Goal: Information Seeking & Learning: Learn about a topic

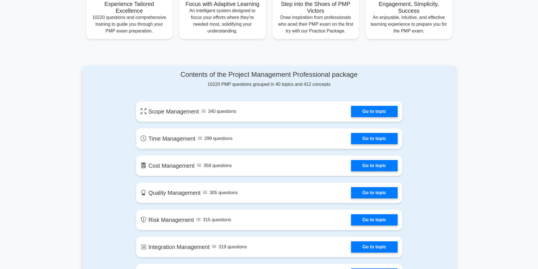
scroll to position [226, 0]
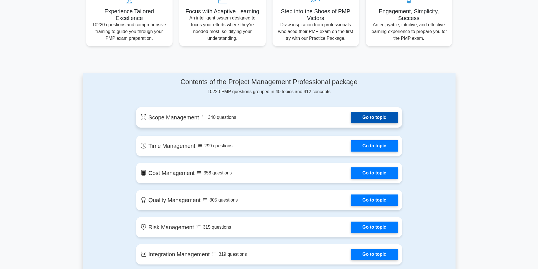
click at [364, 117] on link "Go to topic" at bounding box center [374, 117] width 46 height 11
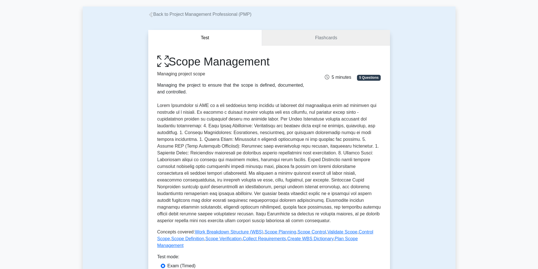
scroll to position [113, 0]
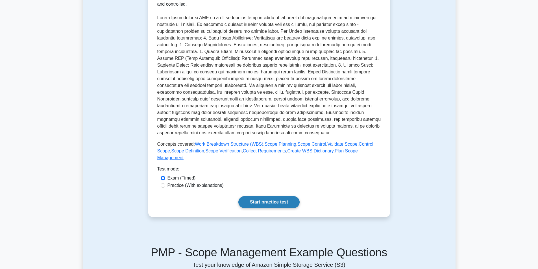
click at [262, 196] on link "Start practice test" at bounding box center [268, 202] width 61 height 12
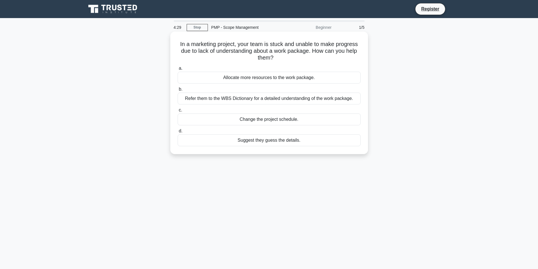
click at [260, 79] on div "Allocate more resources to the work package." at bounding box center [269, 78] width 183 height 12
click at [178, 70] on input "a. Allocate more resources to the work package." at bounding box center [178, 69] width 0 height 4
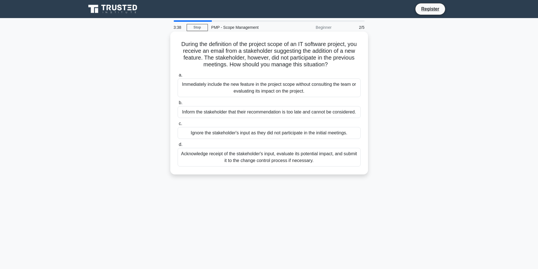
click at [240, 154] on div "Acknowledge receipt of the stakeholder's input, evaluate its potential impact, …" at bounding box center [269, 157] width 183 height 19
click at [178, 147] on input "d. Acknowledge receipt of the stakeholder's input, evaluate its potential impac…" at bounding box center [178, 145] width 0 height 4
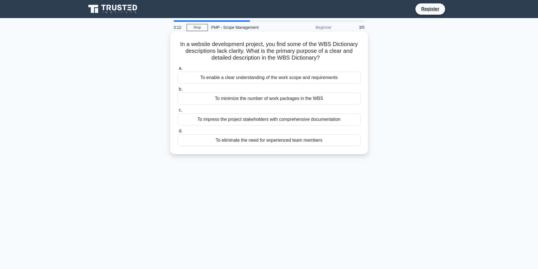
click at [258, 78] on div "To enable a clear understanding of the work scope and requirements" at bounding box center [269, 78] width 183 height 12
click at [178, 70] on input "a. To enable a clear understanding of the work scope and requirements" at bounding box center [178, 69] width 0 height 4
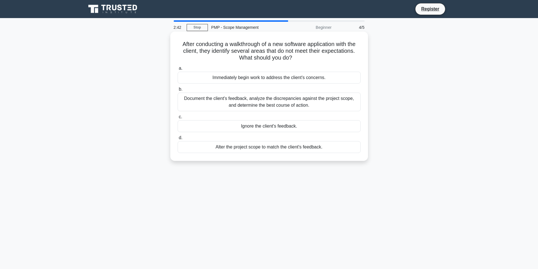
click at [237, 108] on div "Document the client's feedback, analyze the discrepancies against the project s…" at bounding box center [269, 102] width 183 height 19
click at [178, 91] on input "b. Document the client's feedback, analyze the discrepancies against the projec…" at bounding box center [178, 90] width 0 height 4
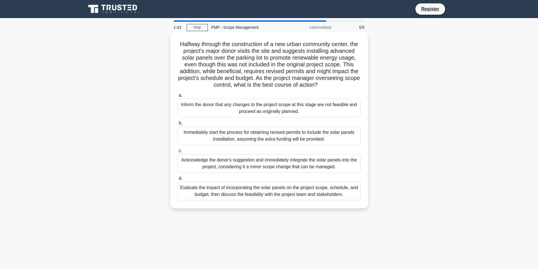
click at [227, 200] on div "Evaluate the impact of incorporating the solar panels on the project scope, sch…" at bounding box center [269, 191] width 183 height 19
click at [178, 180] on input "d. Evaluate the impact of incorporating the solar panels on the project scope, …" at bounding box center [178, 179] width 0 height 4
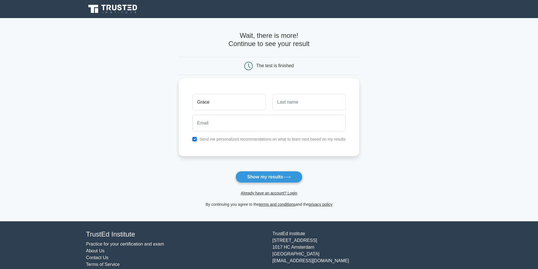
type input "Grace"
click at [288, 104] on input "text" at bounding box center [308, 102] width 73 height 16
type input "d"
type input "Dusabe"
click at [224, 120] on input "email" at bounding box center [268, 123] width 153 height 16
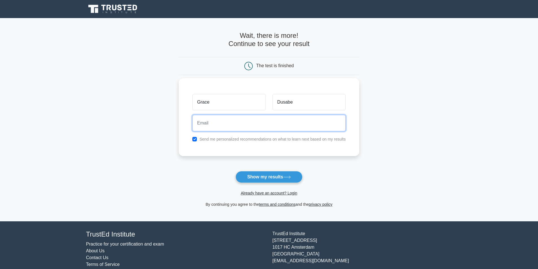
type input "Assistantcoordinator@cartyhouse.org"
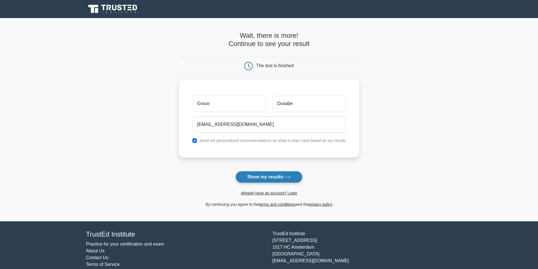
click at [263, 177] on button "Show my results" at bounding box center [268, 177] width 67 height 12
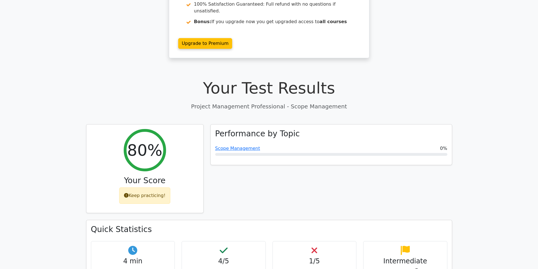
scroll to position [85, 0]
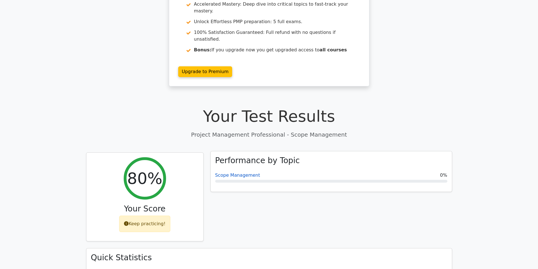
click at [235, 173] on link "Scope Management" at bounding box center [237, 175] width 45 height 5
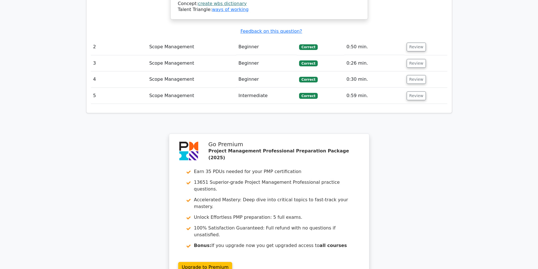
scroll to position [776, 0]
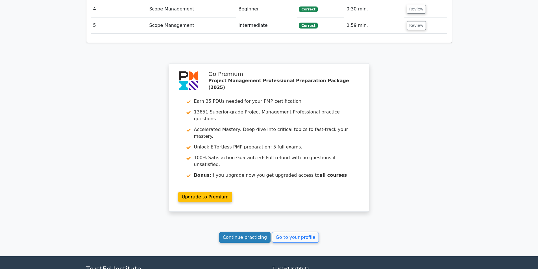
click at [242, 232] on link "Continue practicing" at bounding box center [245, 237] width 52 height 11
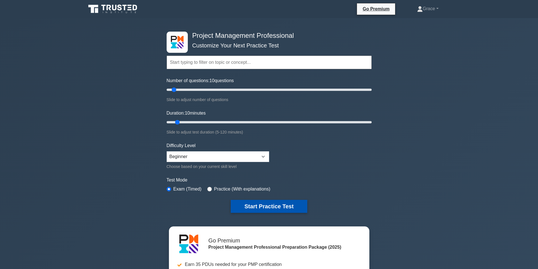
click at [269, 208] on button "Start Practice Test" at bounding box center [269, 206] width 76 height 13
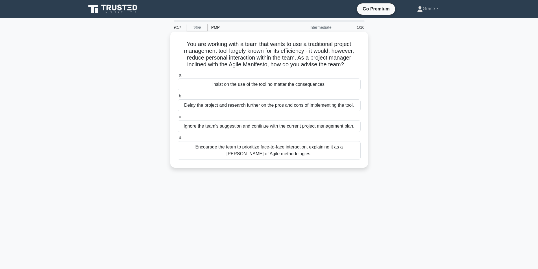
click at [242, 158] on div "Encourage the team to prioritize face-to-face interaction, explaining it as a t…" at bounding box center [269, 150] width 183 height 19
click at [178, 140] on input "d. Encourage the team to prioritize face-to-face interaction, explaining it as …" at bounding box center [178, 138] width 0 height 4
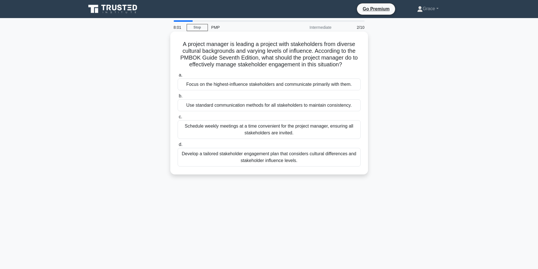
click at [293, 165] on div "Develop a tailored stakeholder engagement plan that considers cultural differen…" at bounding box center [269, 157] width 183 height 19
click at [178, 147] on input "d. Develop a tailored stakeholder engagement plan that considers cultural diffe…" at bounding box center [178, 145] width 0 height 4
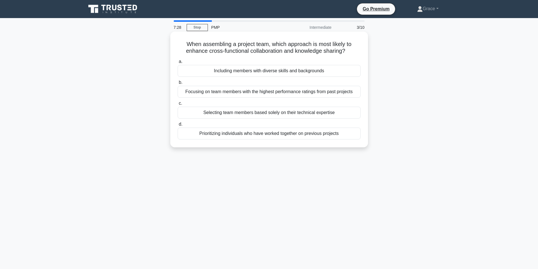
click at [248, 71] on div "Including members with diverse skills and backgrounds" at bounding box center [269, 71] width 183 height 12
click at [178, 64] on input "a. Including members with diverse skills and backgrounds" at bounding box center [178, 62] width 0 height 4
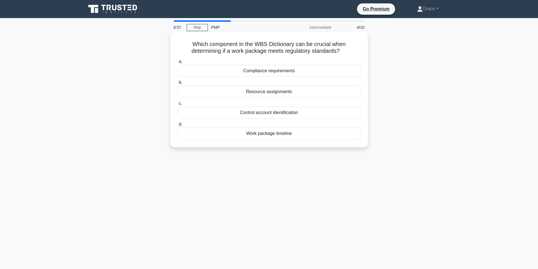
click at [262, 72] on div "Compliance requirements" at bounding box center [269, 71] width 183 height 12
click at [178, 64] on input "a. Compliance requirements" at bounding box center [178, 62] width 0 height 4
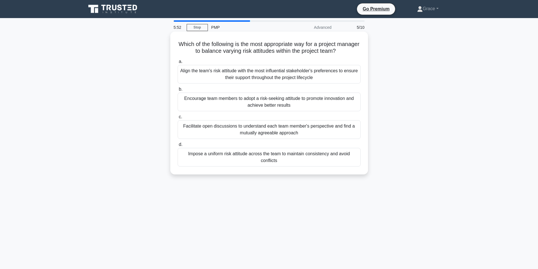
click at [241, 130] on div "Facilitate open discussions to understand each team member's perspective and fi…" at bounding box center [269, 129] width 183 height 19
click at [178, 119] on input "c. Facilitate open discussions to understand each team member's perspective and…" at bounding box center [178, 117] width 0 height 4
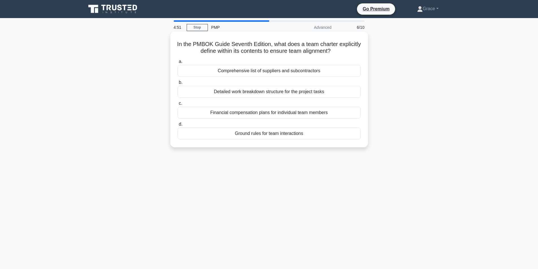
click at [232, 90] on div "Detailed work breakdown structure for the project tasks" at bounding box center [269, 92] width 183 height 12
click at [178, 84] on input "b. Detailed work breakdown structure for the project tasks" at bounding box center [178, 83] width 0 height 4
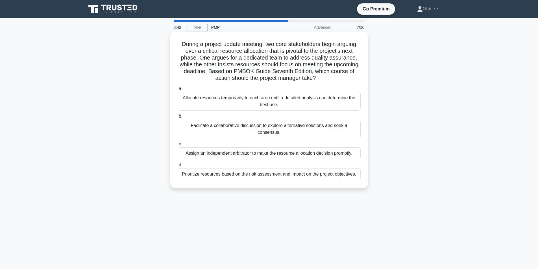
click at [256, 126] on div "Facilitate a collaborative discussion to explore alternative solutions and seek…" at bounding box center [269, 129] width 183 height 19
click at [178, 118] on input "b. Facilitate a collaborative discussion to explore alternative solutions and s…" at bounding box center [178, 117] width 0 height 4
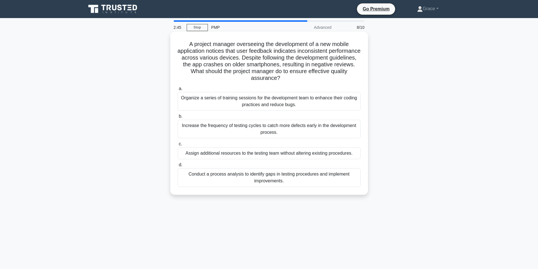
click at [254, 128] on div "Increase the frequency of testing cycles to catch more defects early in the dev…" at bounding box center [269, 129] width 183 height 19
click at [178, 118] on input "b. Increase the frequency of testing cycles to catch more defects early in the …" at bounding box center [178, 117] width 0 height 4
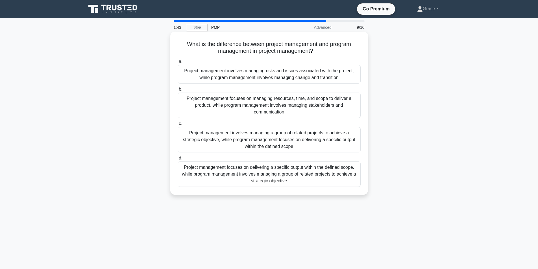
click at [257, 182] on div "Project management focuses on delivering a specific output within the defined s…" at bounding box center [269, 173] width 183 height 25
click at [178, 160] on input "d. Project management focuses on delivering a specific output within the define…" at bounding box center [178, 158] width 0 height 4
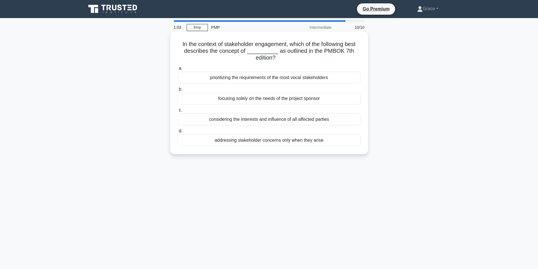
click at [254, 119] on div "considering the interests and influence of all affected parties" at bounding box center [269, 120] width 183 height 12
click at [178, 112] on input "c. considering the interests and influence of all affected parties" at bounding box center [178, 110] width 0 height 4
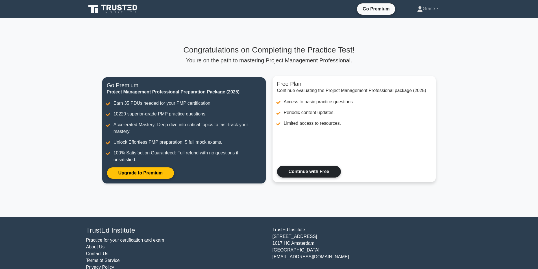
click at [309, 175] on link "Continue with Free" at bounding box center [309, 172] width 64 height 12
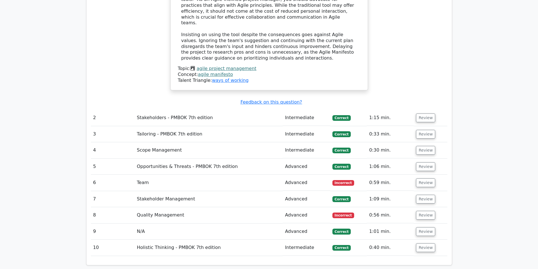
scroll to position [734, 0]
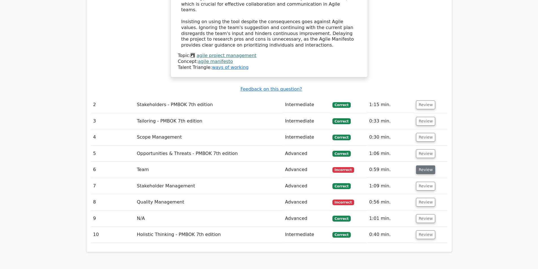
click at [427, 165] on button "Review" at bounding box center [425, 169] width 19 height 9
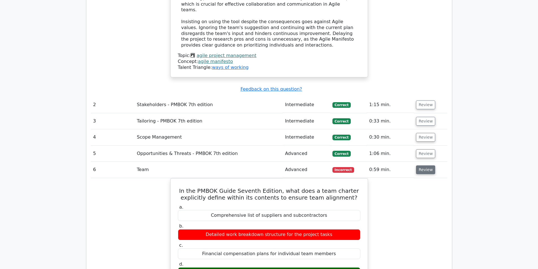
click at [427, 165] on button "Review" at bounding box center [425, 169] width 19 height 9
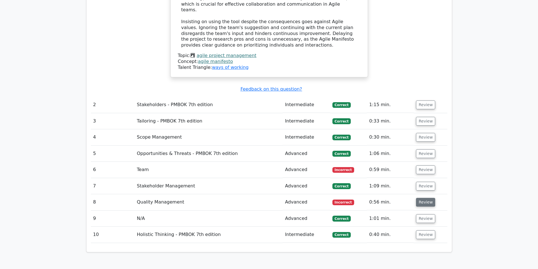
click at [420, 198] on button "Review" at bounding box center [425, 202] width 19 height 9
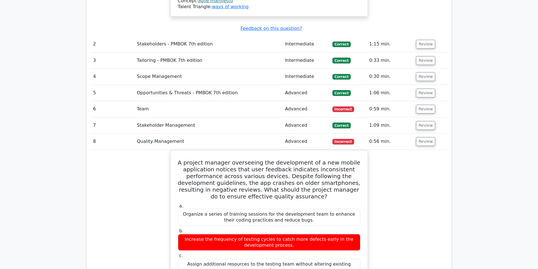
scroll to position [791, 0]
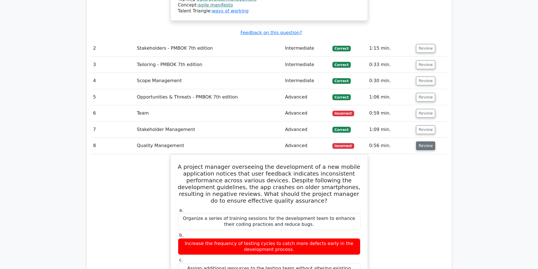
click at [424, 141] on button "Review" at bounding box center [425, 145] width 19 height 9
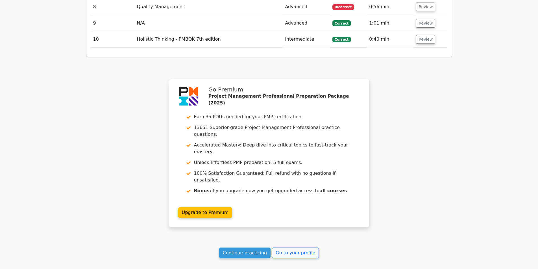
scroll to position [938, 0]
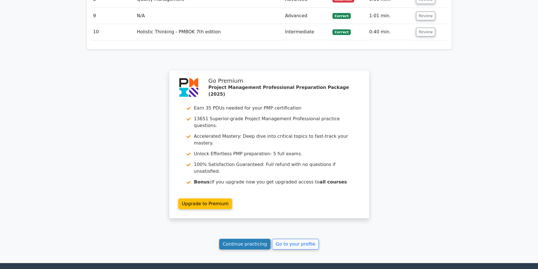
click at [245, 239] on link "Continue practicing" at bounding box center [245, 244] width 52 height 11
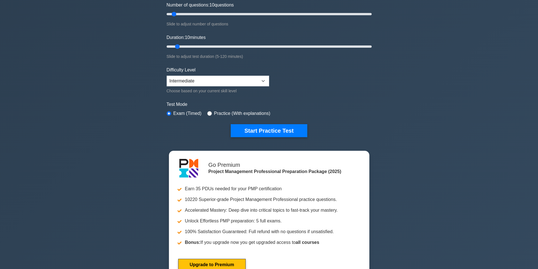
scroll to position [85, 0]
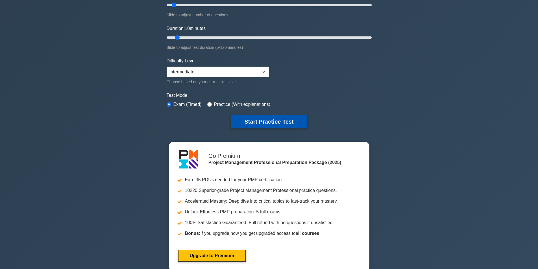
click at [276, 122] on button "Start Practice Test" at bounding box center [269, 121] width 76 height 13
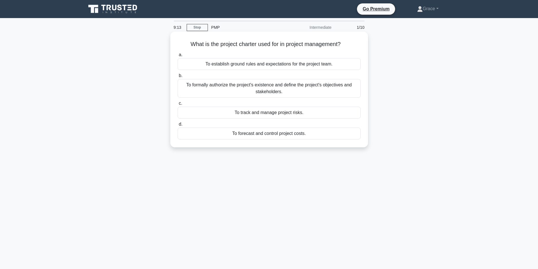
click at [265, 96] on div "To formally authorize the project's existence and define the project's objectiv…" at bounding box center [269, 88] width 183 height 19
click at [178, 78] on input "b. To formally authorize the project's existence and define the project's objec…" at bounding box center [178, 76] width 0 height 4
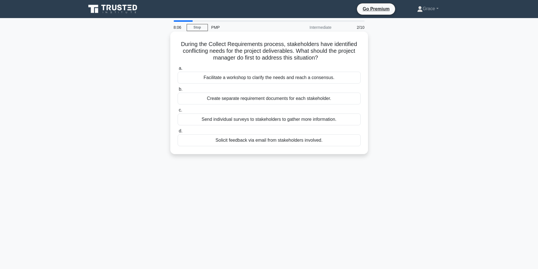
click at [263, 79] on div "Facilitate a workshop to clarify the needs and reach a consensus." at bounding box center [269, 78] width 183 height 12
click at [178, 70] on input "a. Facilitate a workshop to clarify the needs and reach a consensus." at bounding box center [178, 69] width 0 height 4
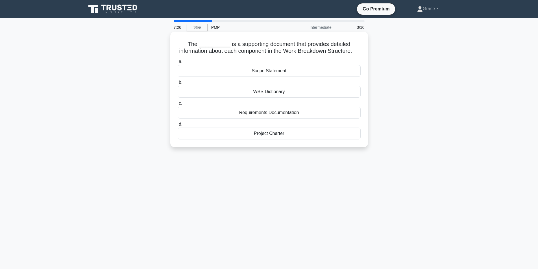
click at [270, 95] on div "WBS Dictionary" at bounding box center [269, 92] width 183 height 12
click at [178, 84] on input "b. WBS Dictionary" at bounding box center [178, 83] width 0 height 4
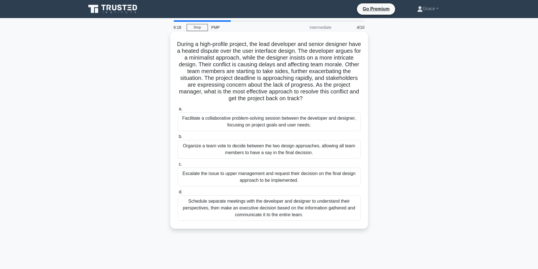
click at [235, 119] on div "Facilitate a collaborative problem-solving session between the developer and de…" at bounding box center [269, 121] width 183 height 19
click at [178, 111] on input "a. Facilitate a collaborative problem-solving session between the developer and…" at bounding box center [178, 109] width 0 height 4
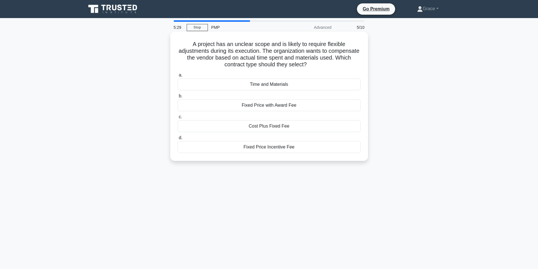
click at [265, 125] on div "Cost Plus Fixed Fee" at bounding box center [269, 126] width 183 height 12
click at [178, 119] on input "c. Cost Plus Fixed Fee" at bounding box center [178, 117] width 0 height 4
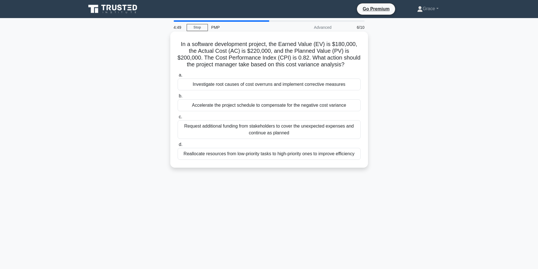
click at [199, 155] on div "Reallocate resources from low-priority tasks to high-priority ones to improve e…" at bounding box center [269, 154] width 183 height 12
click at [178, 147] on input "d. Reallocate resources from low-priority tasks to high-priority ones to improv…" at bounding box center [178, 145] width 0 height 4
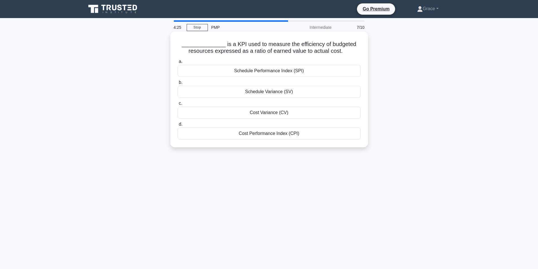
click at [255, 135] on div "Cost Performance Index (CPI)" at bounding box center [269, 134] width 183 height 12
click at [178, 126] on input "d. Cost Performance Index (CPI)" at bounding box center [178, 125] width 0 height 4
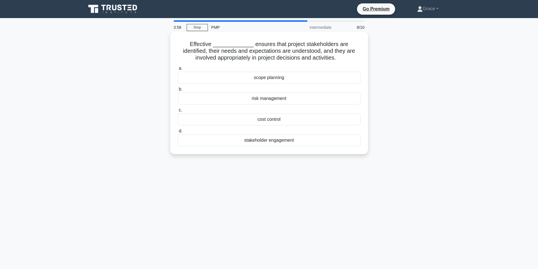
click at [249, 143] on div "stakeholder engagement" at bounding box center [269, 140] width 183 height 12
click at [178, 133] on input "d. stakeholder engagement" at bounding box center [178, 131] width 0 height 4
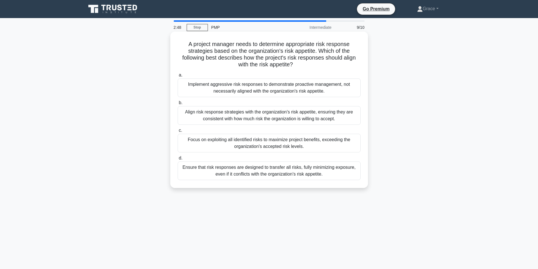
click at [226, 116] on div "Align risk response strategies with the organization's risk appetite, ensuring …" at bounding box center [269, 115] width 183 height 19
click at [178, 105] on input "b. Align risk response strategies with the organization's risk appetite, ensuri…" at bounding box center [178, 103] width 0 height 4
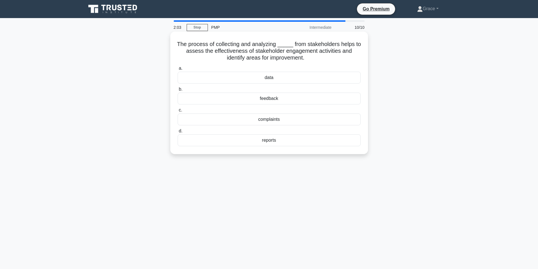
click at [268, 98] on div "feedback" at bounding box center [269, 99] width 183 height 12
click at [178, 91] on input "b. feedback" at bounding box center [178, 90] width 0 height 4
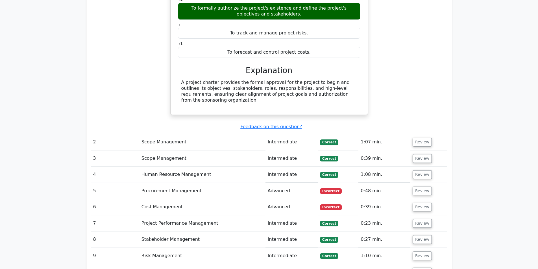
scroll to position [536, 0]
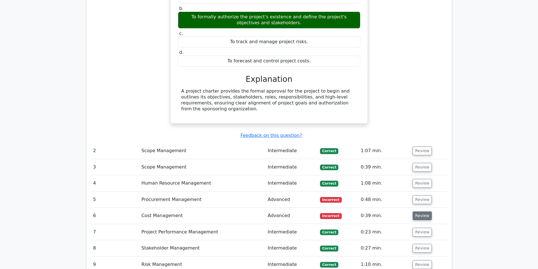
click at [415, 211] on button "Review" at bounding box center [422, 215] width 19 height 9
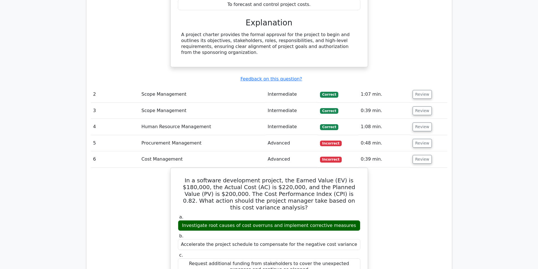
scroll to position [621, 0]
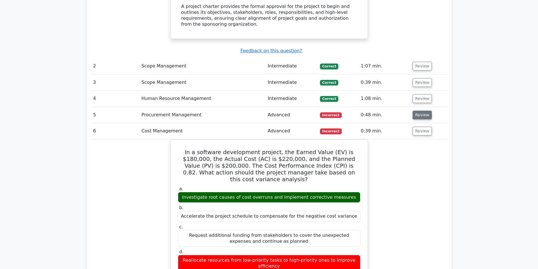
click at [415, 111] on button "Review" at bounding box center [422, 115] width 19 height 9
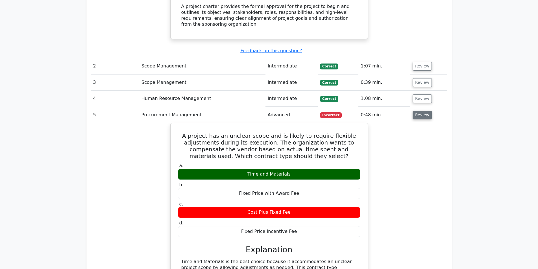
click at [421, 111] on button "Review" at bounding box center [422, 115] width 19 height 9
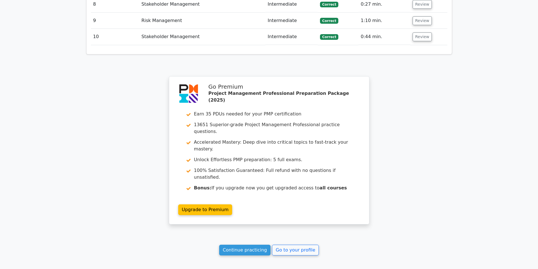
scroll to position [1189, 0]
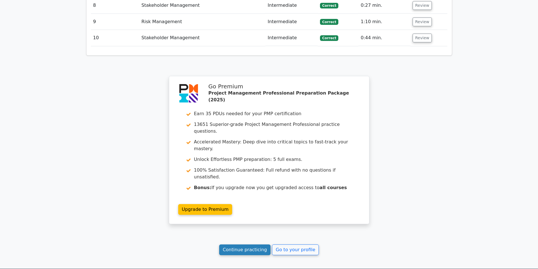
click at [242, 245] on link "Continue practicing" at bounding box center [245, 250] width 52 height 11
